Goal: Information Seeking & Learning: Learn about a topic

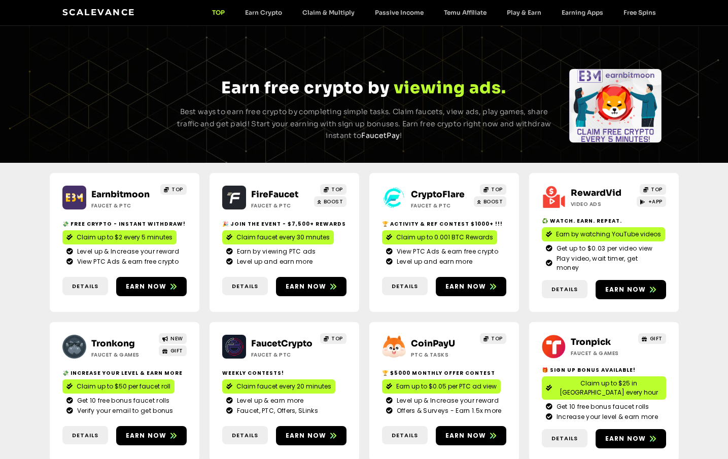
scroll to position [867, 0]
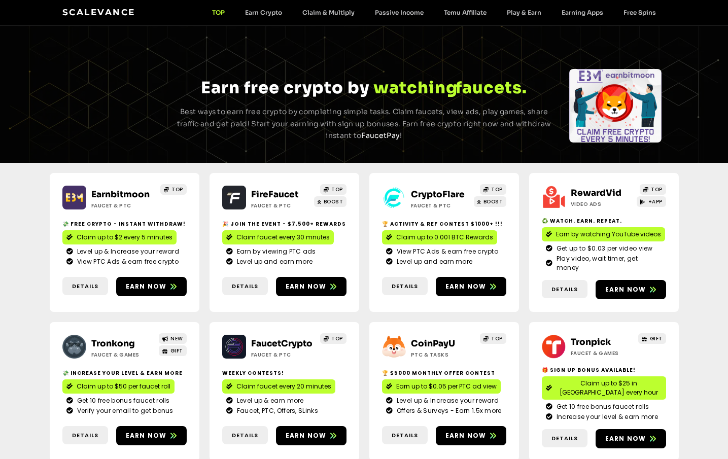
click at [126, 258] on span "View PTC Ads & earn free crypto" at bounding box center [127, 261] width 104 height 9
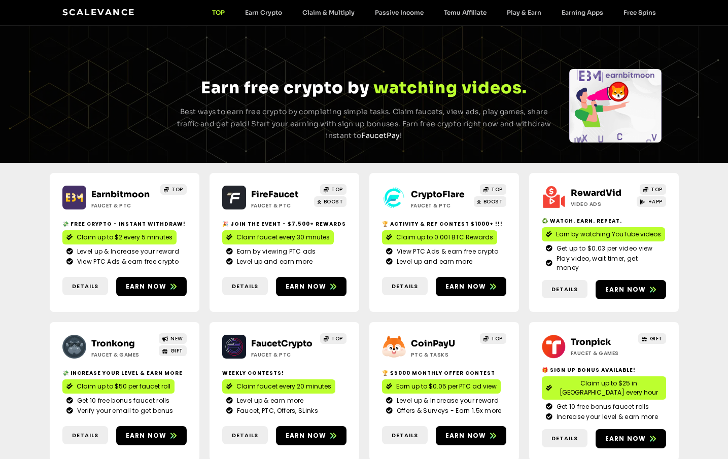
scroll to position [912, 0]
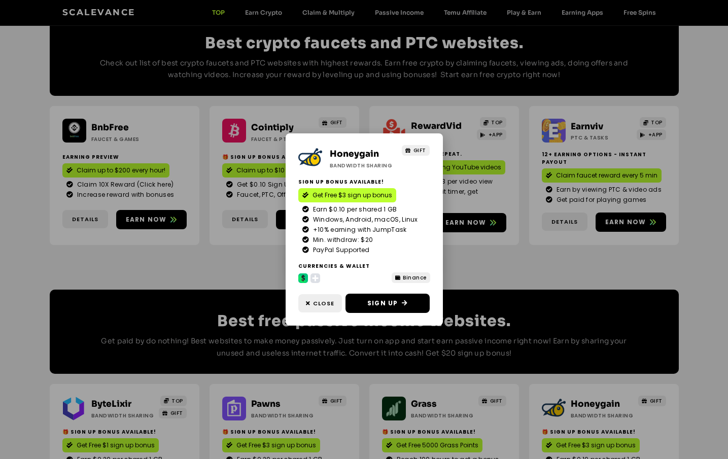
scroll to position [0, 0]
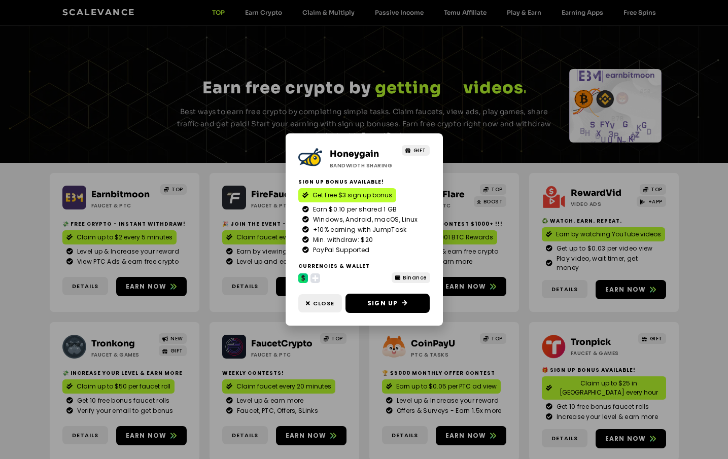
click at [117, 374] on div "Honeygain Bandwidth Sharing GIFT Sign Up Bonus Available! Get Free $3 sign up b…" at bounding box center [364, 229] width 728 height 459
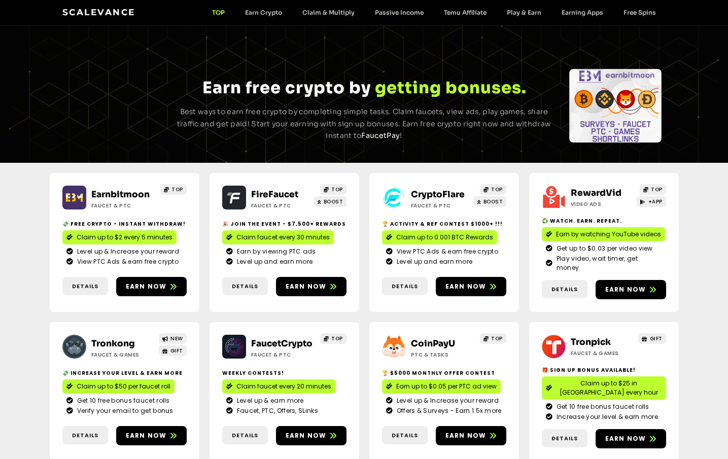
scroll to position [913, 0]
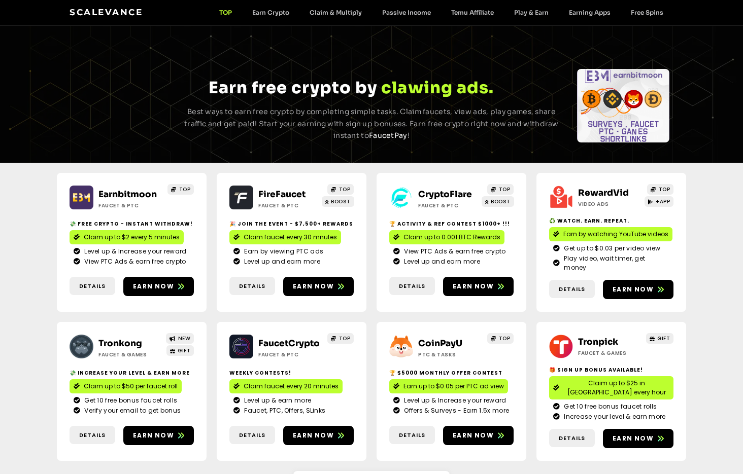
click at [615, 258] on span "Play video, wait timer, get money" at bounding box center [615, 263] width 108 height 18
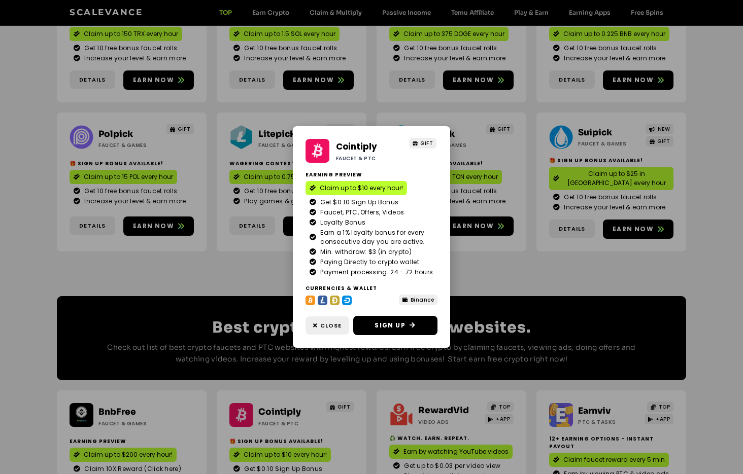
click at [252, 201] on div "Cointiply Faucet & PTC GIFT Earning Preview Claim up to $10 every hour! Get $0.…" at bounding box center [371, 237] width 743 height 474
